Goal: Transaction & Acquisition: Purchase product/service

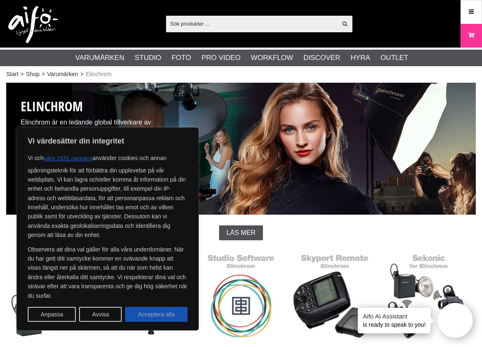
click at [170, 315] on button "Acceptera alla" at bounding box center [156, 314] width 62 height 15
checkbox input "true"
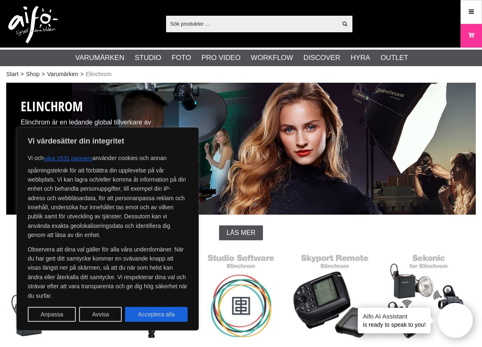
checkbox input "true"
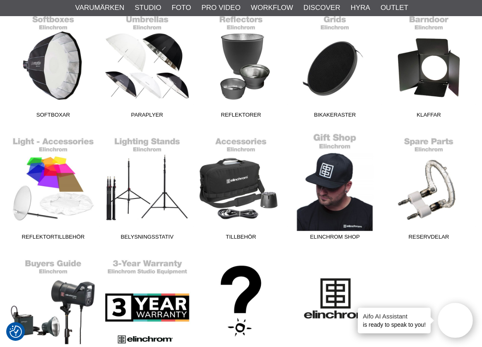
scroll to position [364, 0]
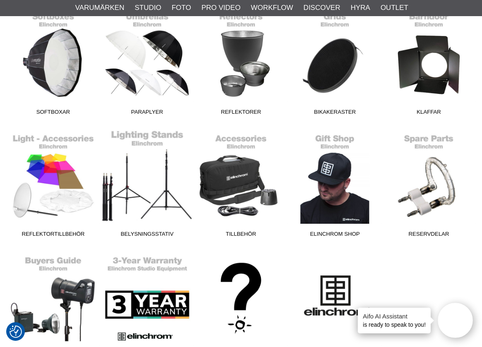
click at [149, 195] on link "Belysningsstativ" at bounding box center [147, 185] width 94 height 112
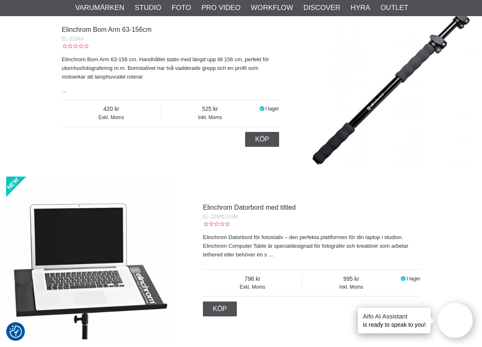
scroll to position [450, 0]
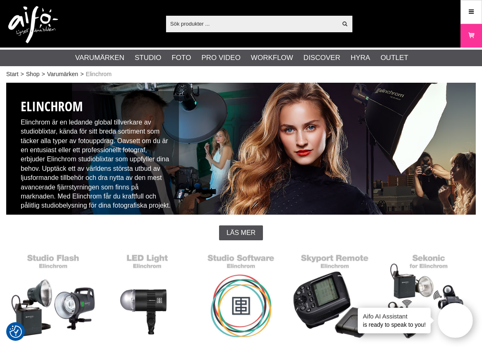
click at [291, 21] on input "text" at bounding box center [251, 23] width 171 height 12
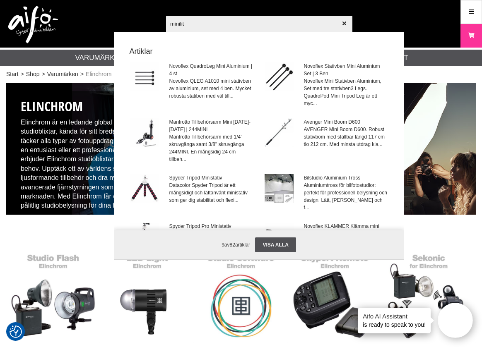
type input "minilite"
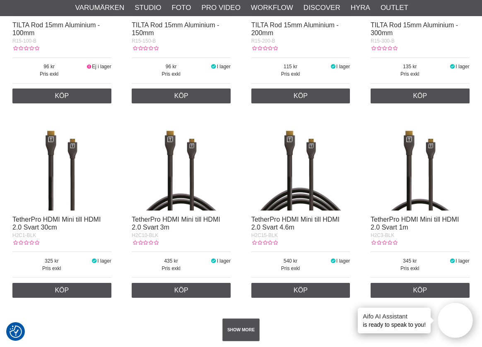
scroll to position [1253, 0]
